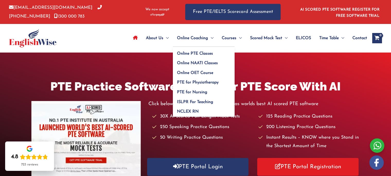
click at [203, 37] on span "Online Coaching" at bounding box center [192, 38] width 31 height 18
click at [197, 53] on span "Online PTE Classes" at bounding box center [195, 53] width 36 height 4
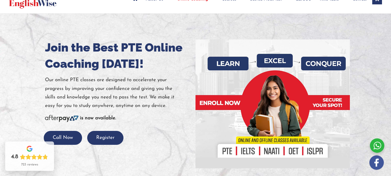
scroll to position [40, 0]
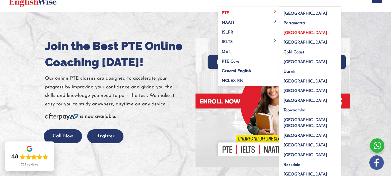
click at [284, 33] on span "[GEOGRAPHIC_DATA]" at bounding box center [306, 33] width 44 height 4
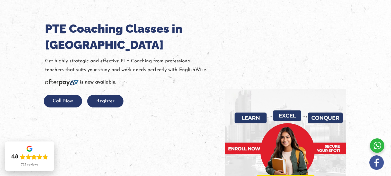
scroll to position [58, 0]
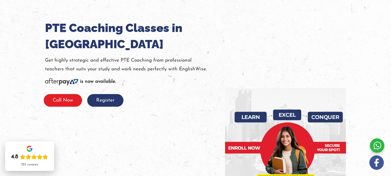
click at [73, 100] on button "Call Now" at bounding box center [63, 100] width 38 height 13
click at [68, 101] on button "Call Now" at bounding box center [63, 100] width 38 height 13
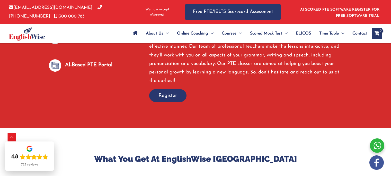
scroll to position [415, 0]
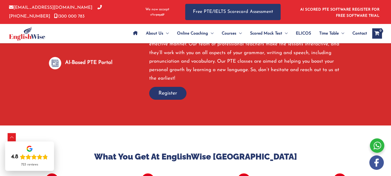
click at [168, 90] on span "Register" at bounding box center [168, 93] width 19 height 7
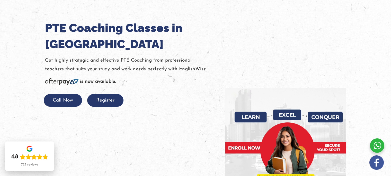
scroll to position [59, 0]
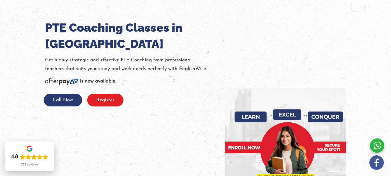
click at [98, 100] on button "Register" at bounding box center [105, 100] width 36 height 13
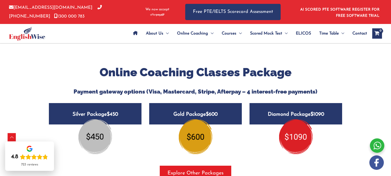
scroll to position [611, 0]
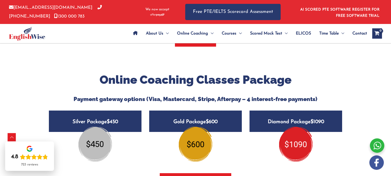
click at [113, 119] on span "$450" at bounding box center [112, 121] width 11 height 5
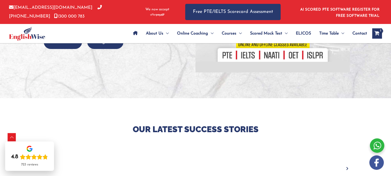
scroll to position [129, 0]
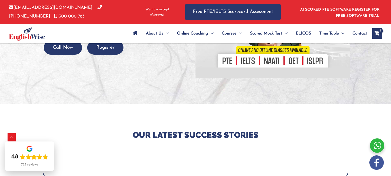
click at [358, 35] on span "Contact" at bounding box center [360, 33] width 15 height 18
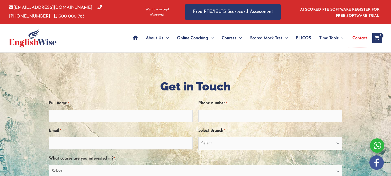
click at [358, 35] on span "Contact" at bounding box center [360, 38] width 15 height 18
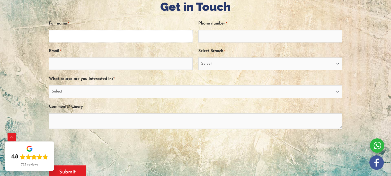
click at [113, 34] on input "Full name *" at bounding box center [121, 36] width 144 height 12
type input "[PERSON_NAME] Nutekpor"
type input "0461477254"
type input "[EMAIL_ADDRESS][DOMAIN_NAME]"
click at [339, 65] on select "Select [GEOGRAPHIC_DATA] [GEOGRAPHIC_DATA] [GEOGRAPHIC_DATA] EnglishWise Global…" at bounding box center [271, 63] width 144 height 13
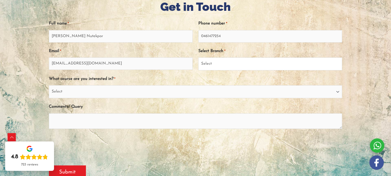
select select "Victoria"
click at [199, 58] on select "Select Sydney City Center Sydney Parramatta EnglishWise Global Brisbane Gold Co…" at bounding box center [271, 63] width 144 height 13
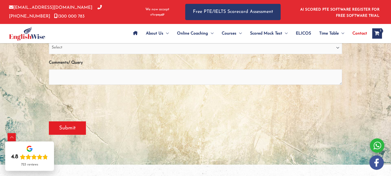
scroll to position [126, 0]
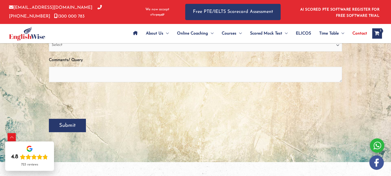
click at [74, 128] on input "Submit" at bounding box center [67, 125] width 37 height 13
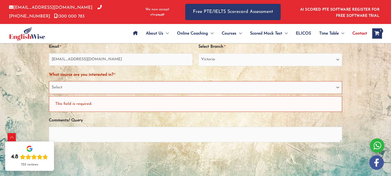
scroll to position [102, 0]
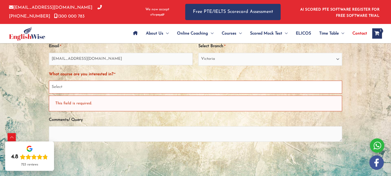
click at [338, 88] on select "Select PTE NAATI IELTS OET General English" at bounding box center [196, 87] width 294 height 13
select select "PTE"
click at [49, 81] on select "Select PTE NAATI IELTS OET General English" at bounding box center [196, 87] width 294 height 13
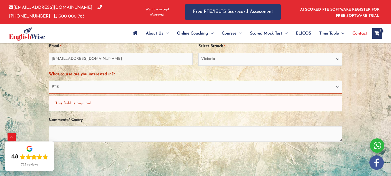
click at [202, 105] on div "This field is required." at bounding box center [196, 104] width 294 height 16
click at [141, 104] on div "This field is required." at bounding box center [196, 104] width 294 height 16
click at [103, 135] on textarea "Comments/ Query" at bounding box center [196, 133] width 294 height 15
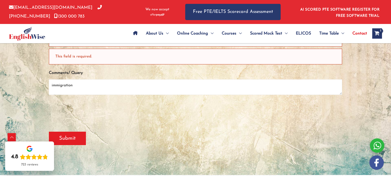
scroll to position [151, 0]
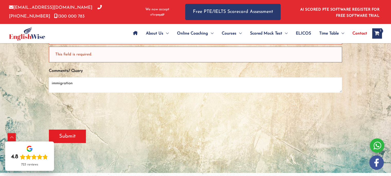
click at [87, 85] on textarea "immigration" at bounding box center [196, 84] width 294 height 15
type textarea "immigration"
click at [73, 141] on input "Submit" at bounding box center [67, 136] width 37 height 13
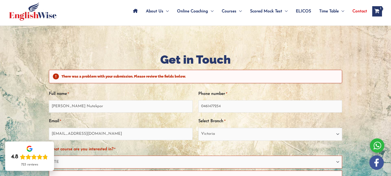
scroll to position [15, 0]
